Goal: Transaction & Acquisition: Purchase product/service

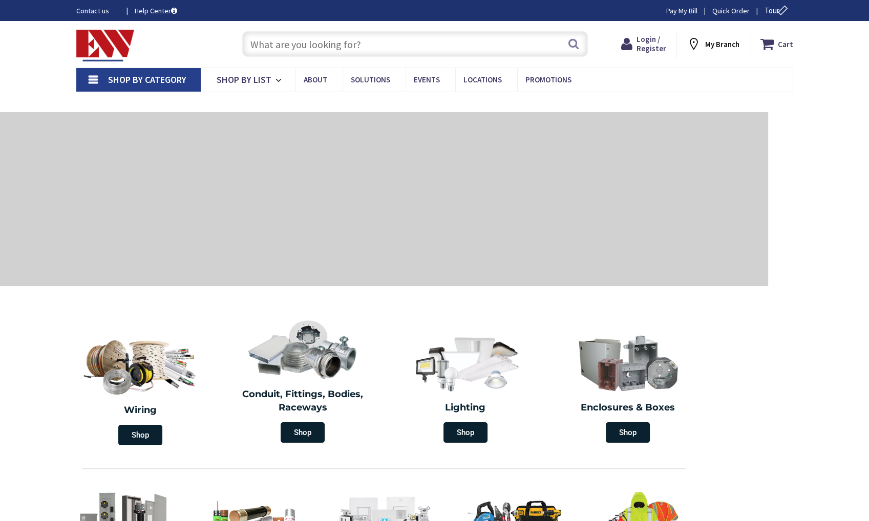
click at [313, 44] on input "text" at bounding box center [415, 44] width 346 height 26
paste input "609"
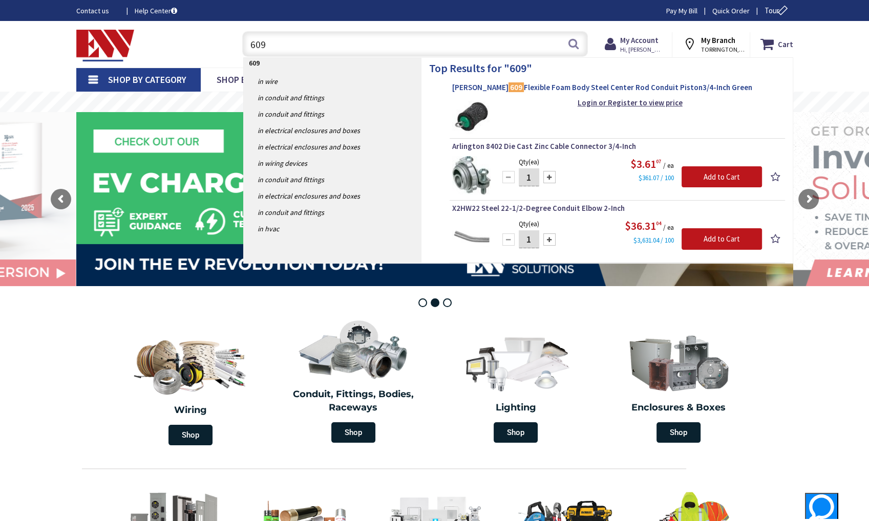
type input "609"
click at [525, 89] on span "[PERSON_NAME] 609 Flexible Foam Body Steel Center Rod Conduit Piston3/4-Inch Gr…" at bounding box center [617, 87] width 330 height 10
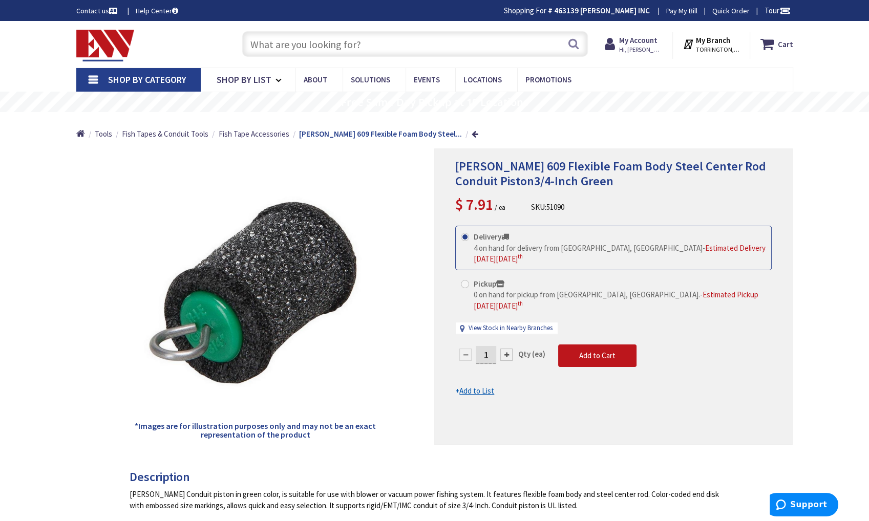
click at [403, 47] on input "text" at bounding box center [415, 44] width 346 height 26
paste input "609"
type input "609"
